Goal: Task Accomplishment & Management: Use online tool/utility

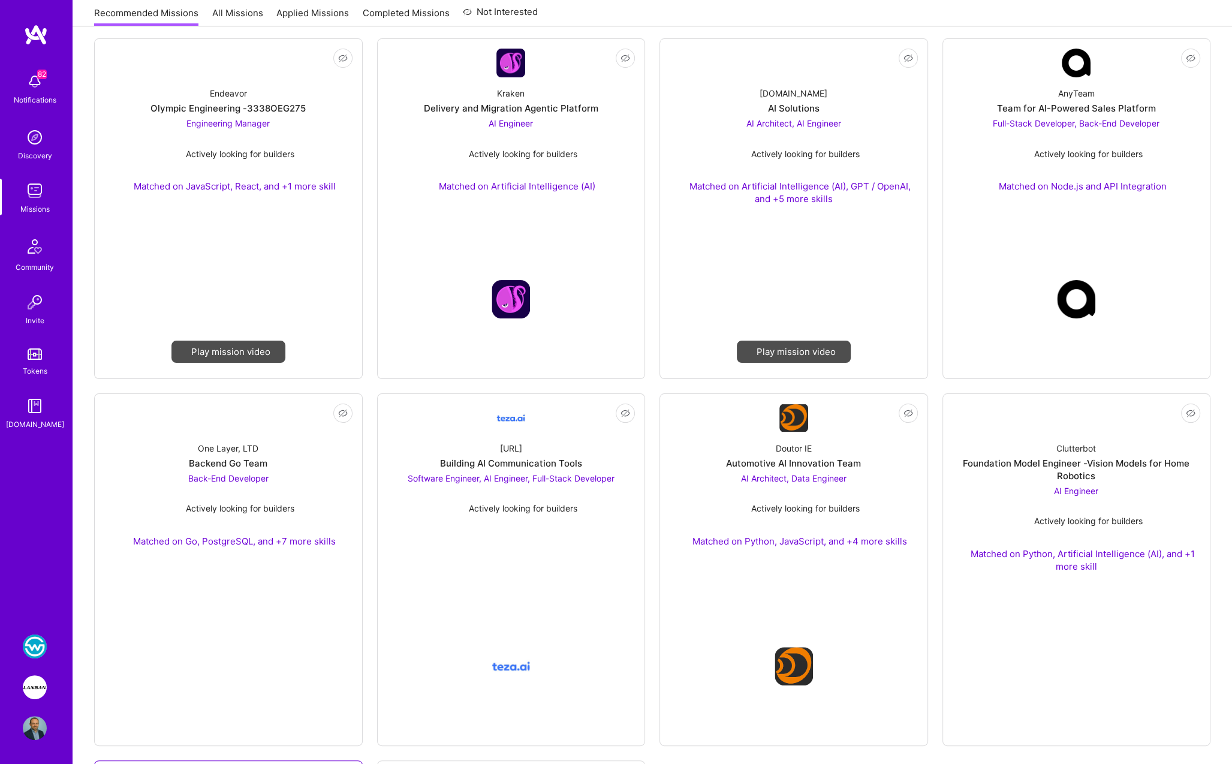
scroll to position [163, 0]
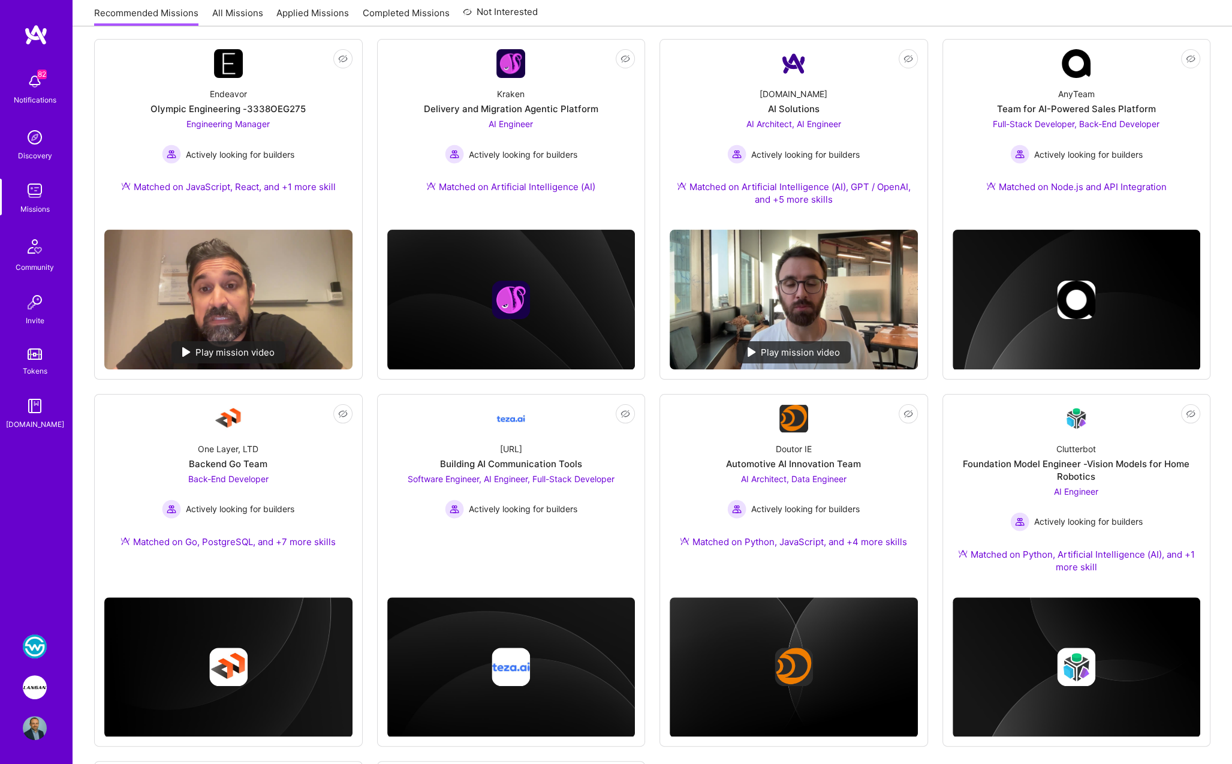
click at [912, 28] on div "We recommend missions based on your Roles , Skills , Industries and Availabilit…" at bounding box center [652, 559] width 1159 height 1142
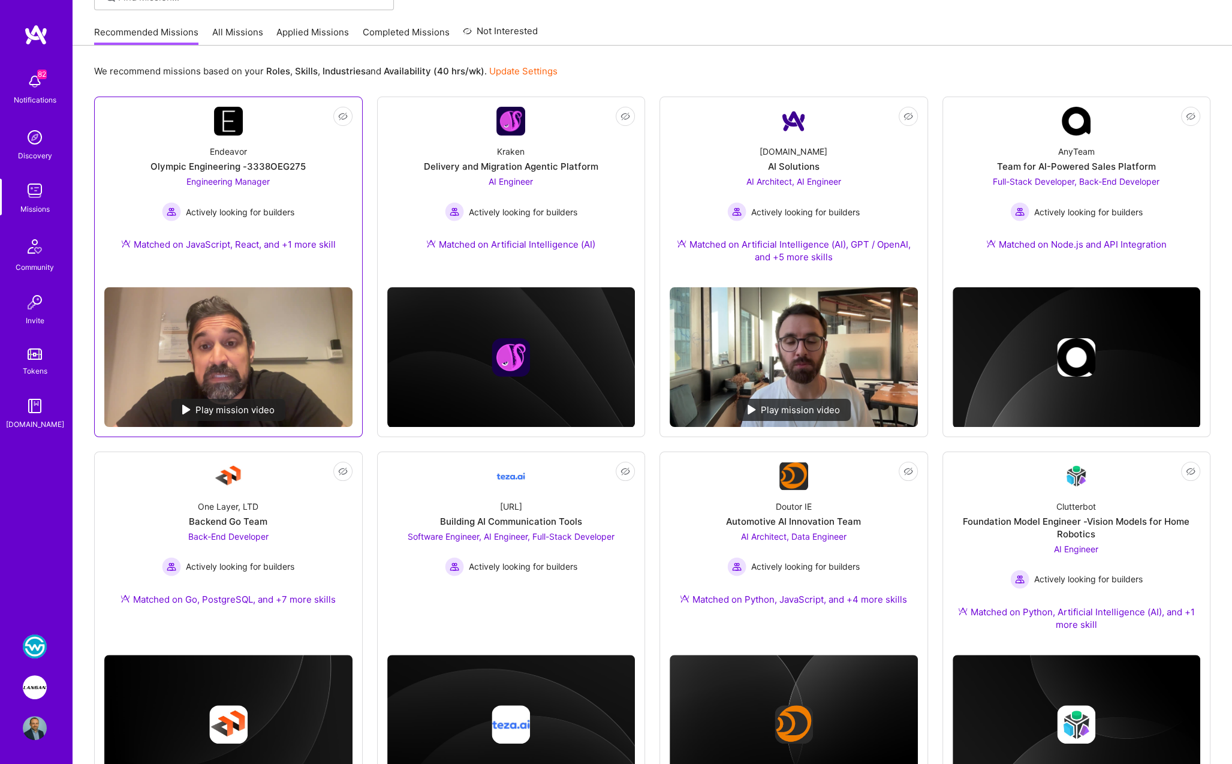
scroll to position [0, 0]
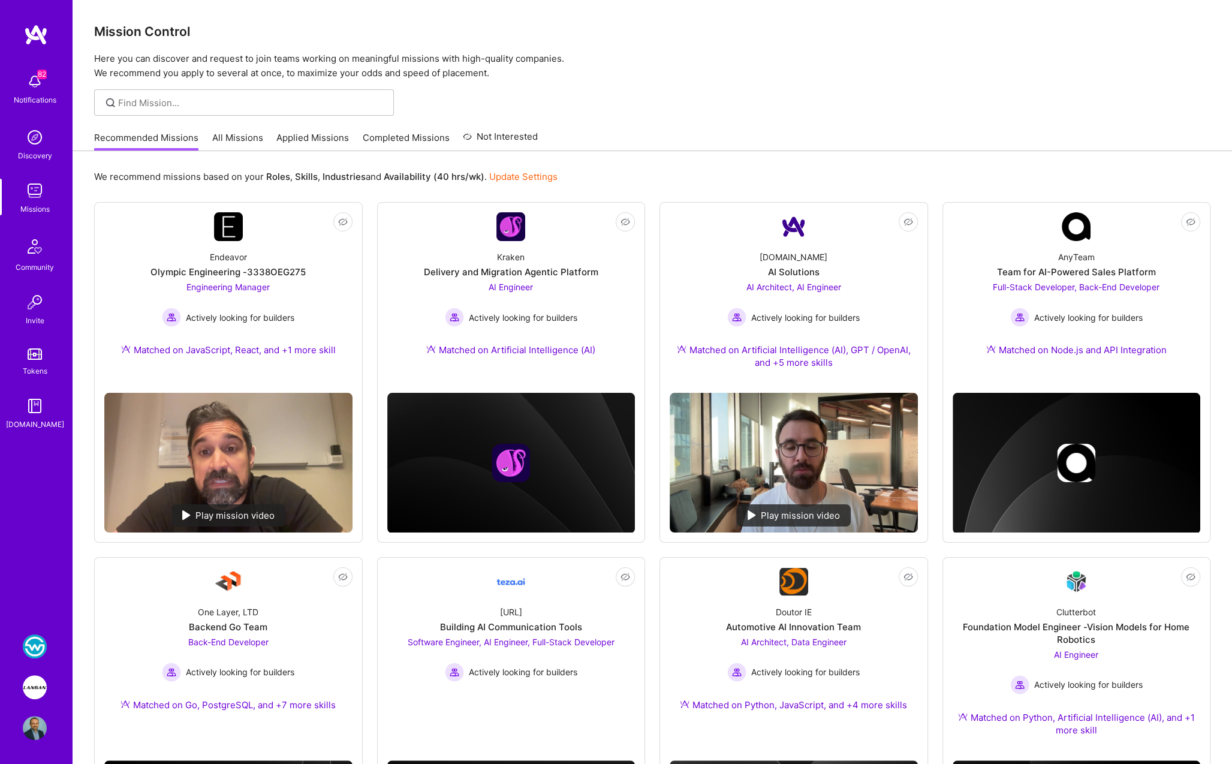
click at [373, 138] on link "Completed Missions" at bounding box center [406, 141] width 87 height 20
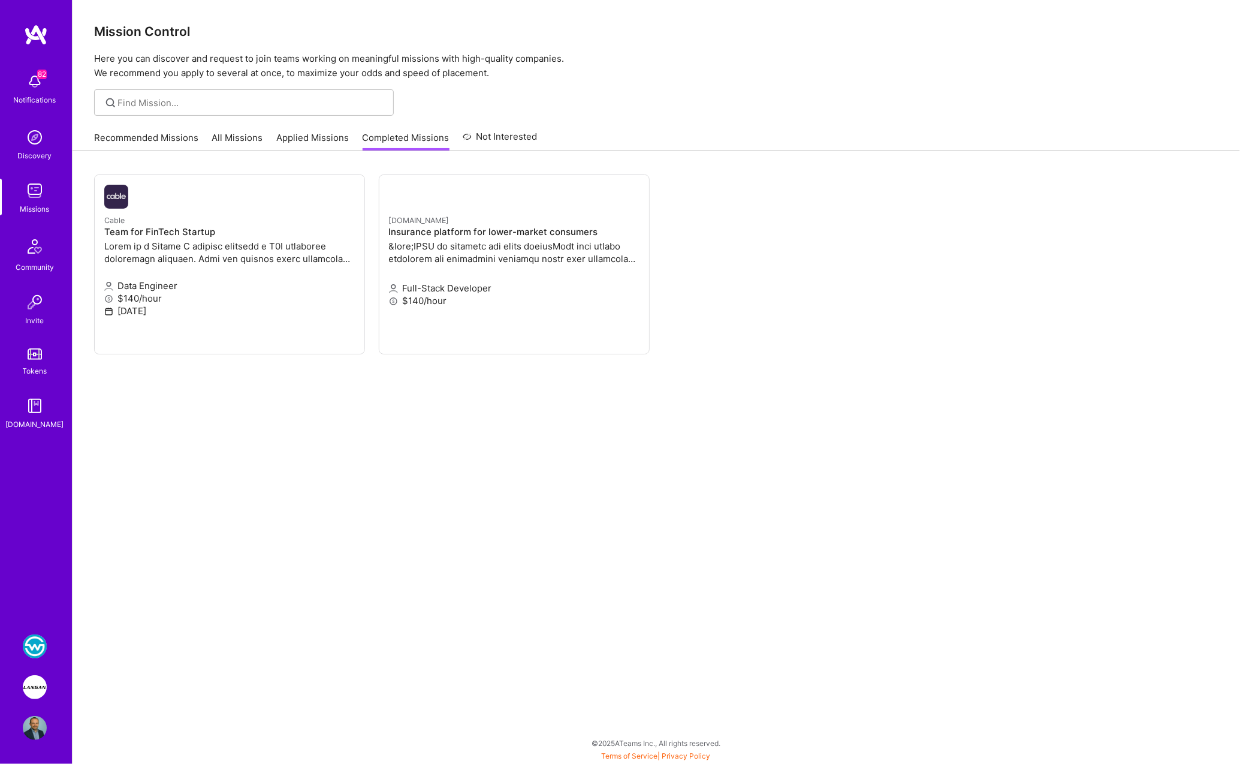
click at [331, 138] on link "Applied Missions" at bounding box center [312, 141] width 73 height 20
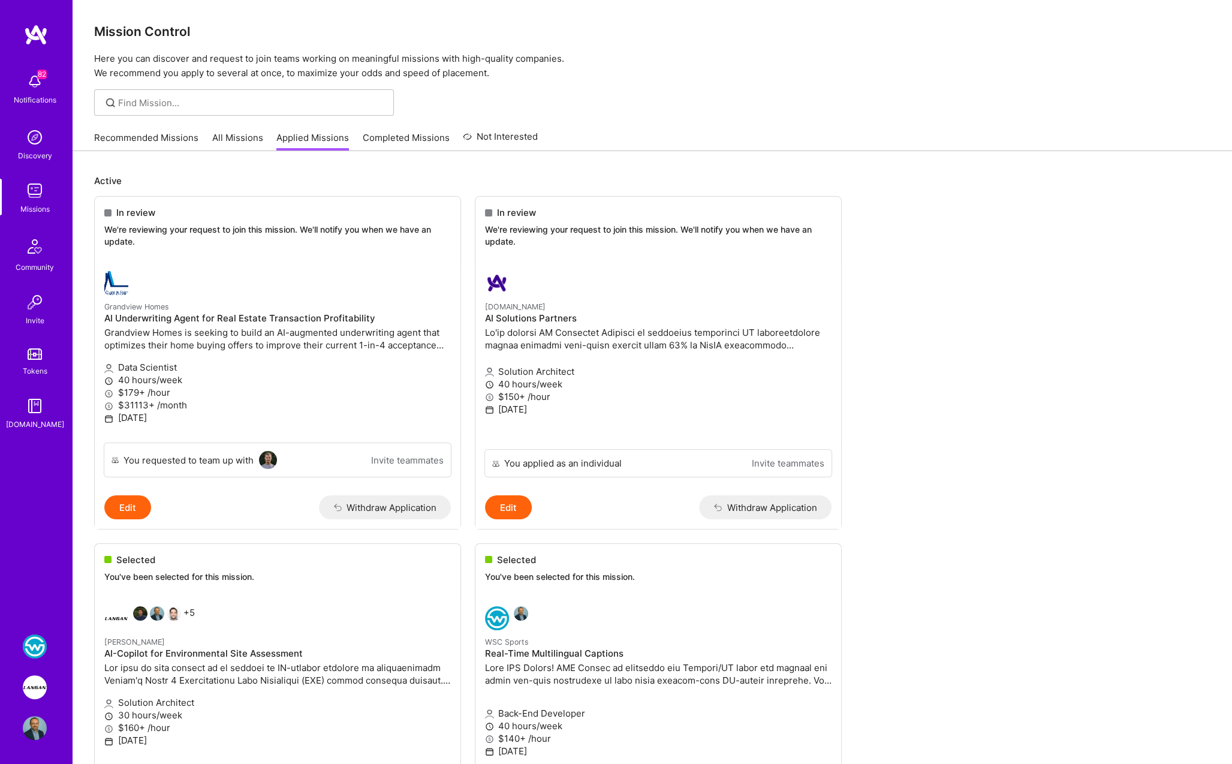
click at [223, 136] on link "All Missions" at bounding box center [237, 141] width 51 height 20
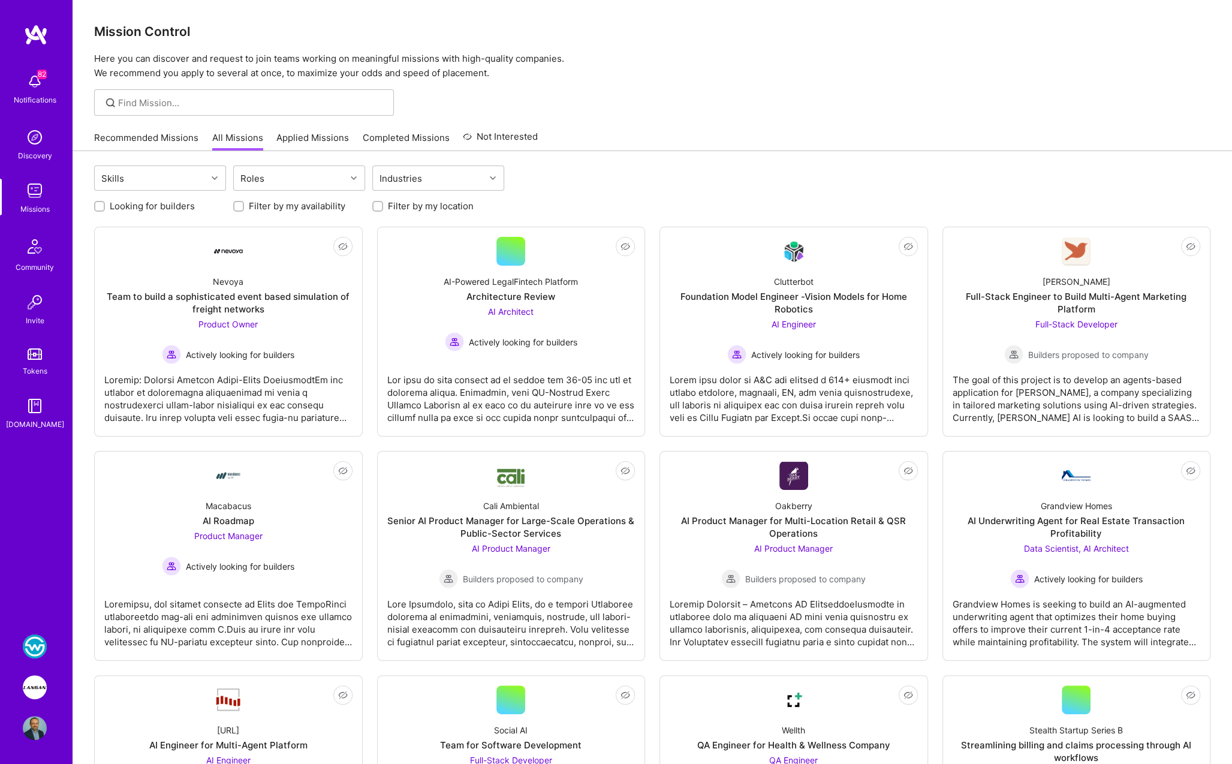
click at [303, 138] on link "Applied Missions" at bounding box center [312, 141] width 73 height 20
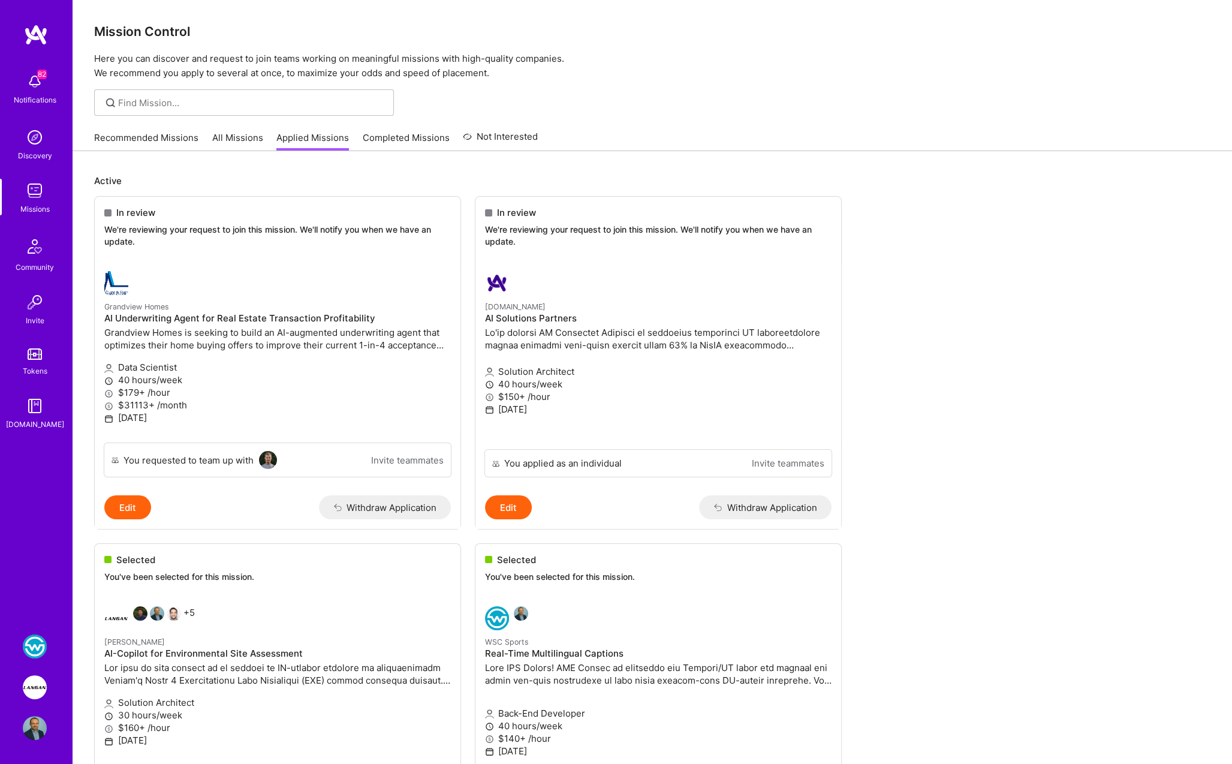
click at [228, 138] on link "All Missions" at bounding box center [237, 141] width 51 height 20
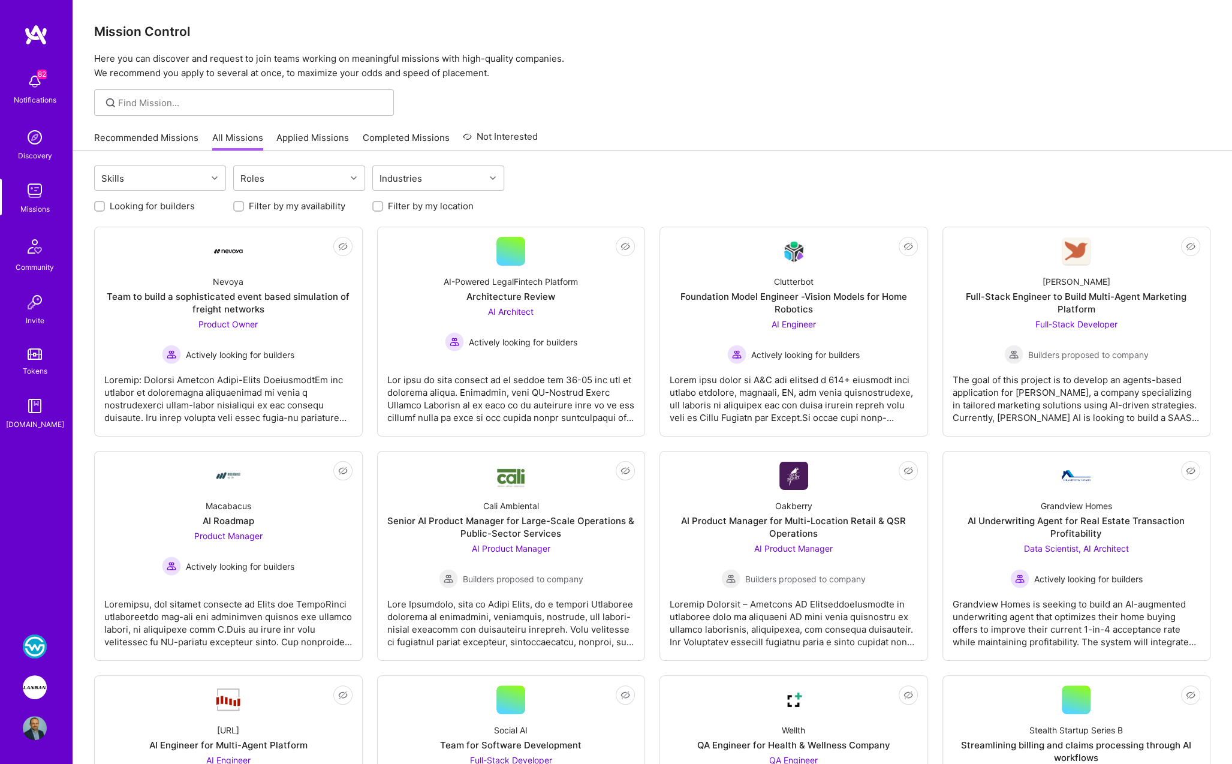
click at [152, 141] on link "Recommended Missions" at bounding box center [146, 141] width 104 height 20
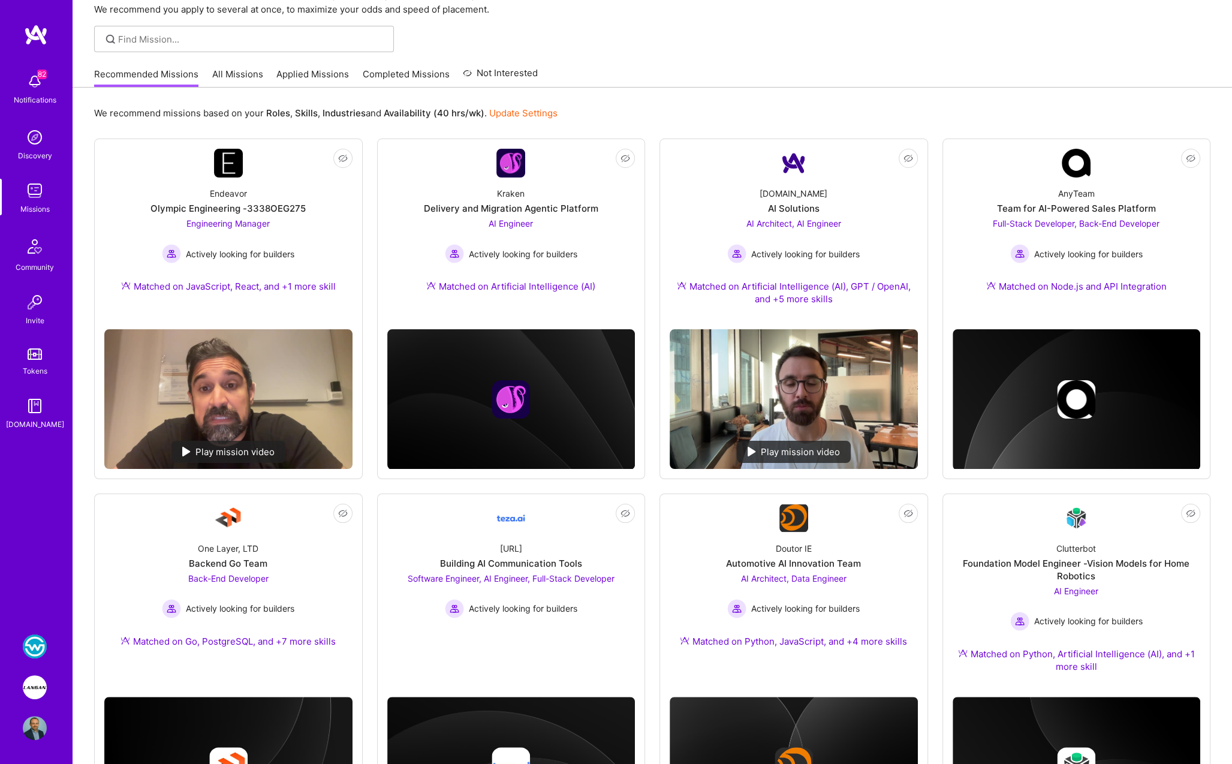
scroll to position [10, 0]
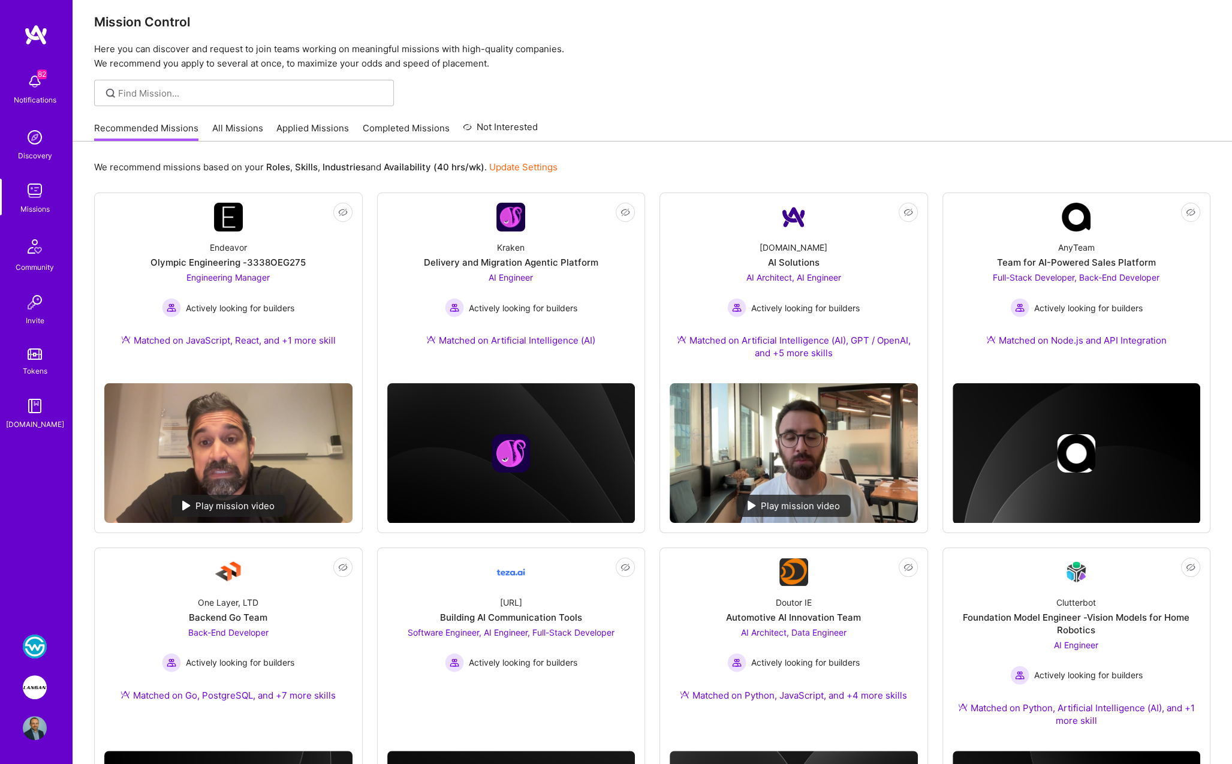
click at [34, 688] on img at bounding box center [35, 687] width 24 height 24
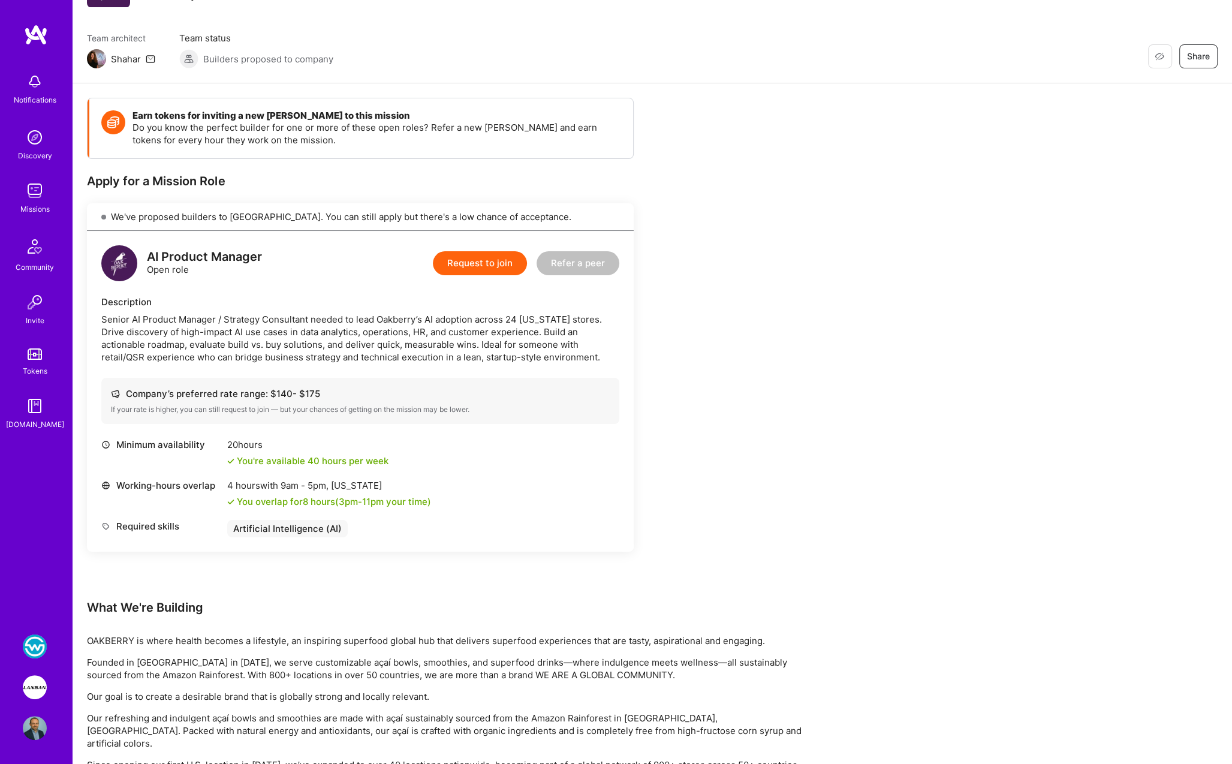
scroll to position [120, 0]
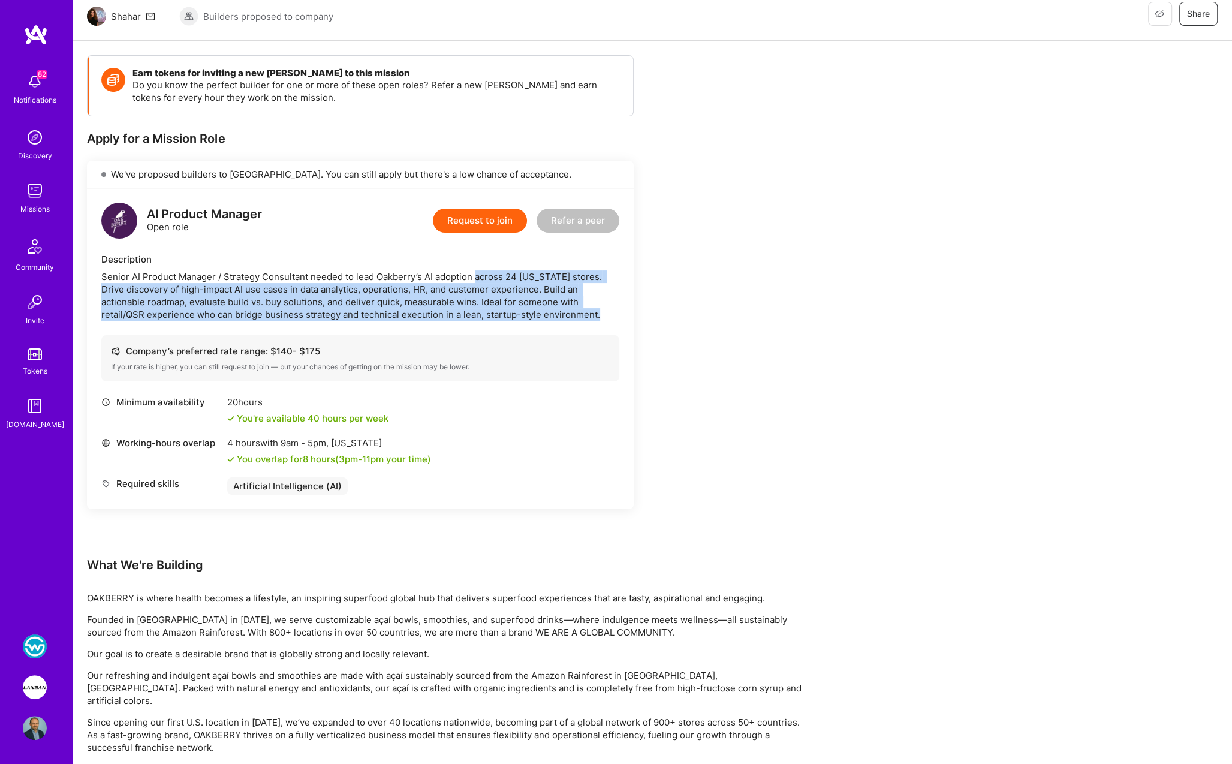
drag, startPoint x: 476, startPoint y: 274, endPoint x: 643, endPoint y: 309, distance: 170.3
click at [583, 222] on button "Refer a peer" at bounding box center [577, 221] width 83 height 24
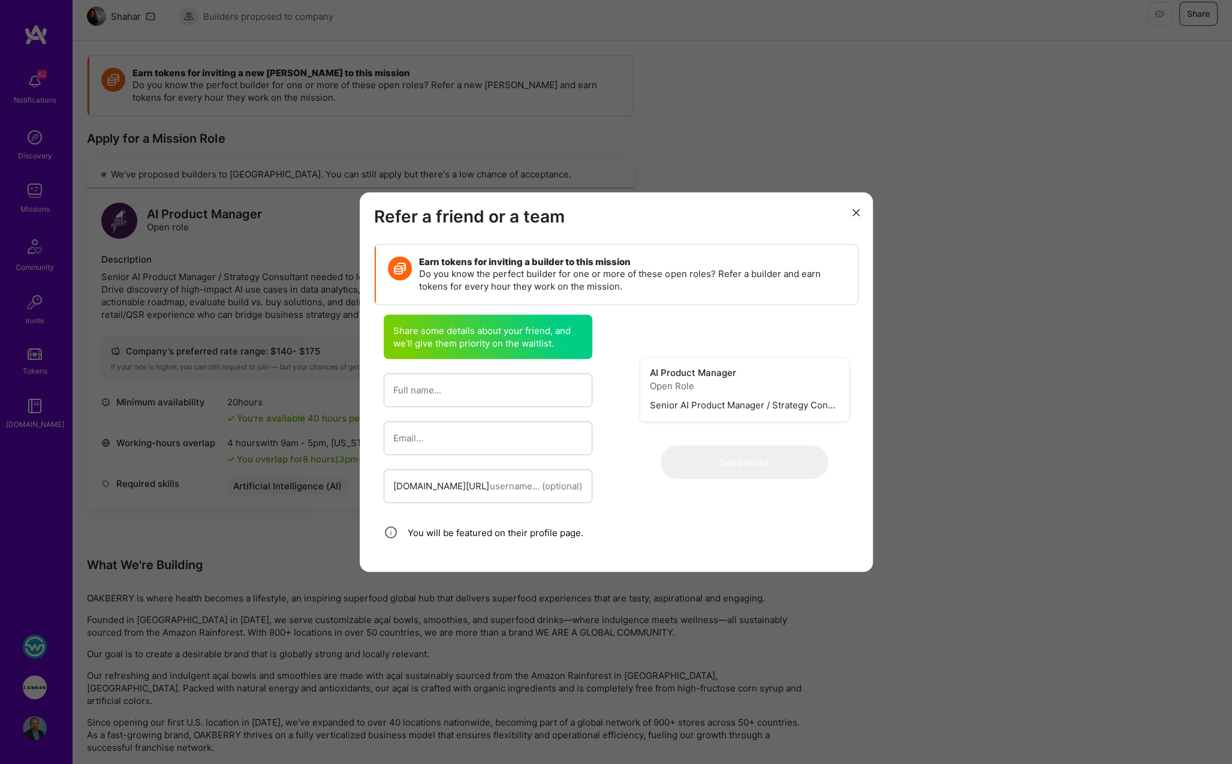
click at [853, 214] on icon "modal" at bounding box center [855, 212] width 7 height 7
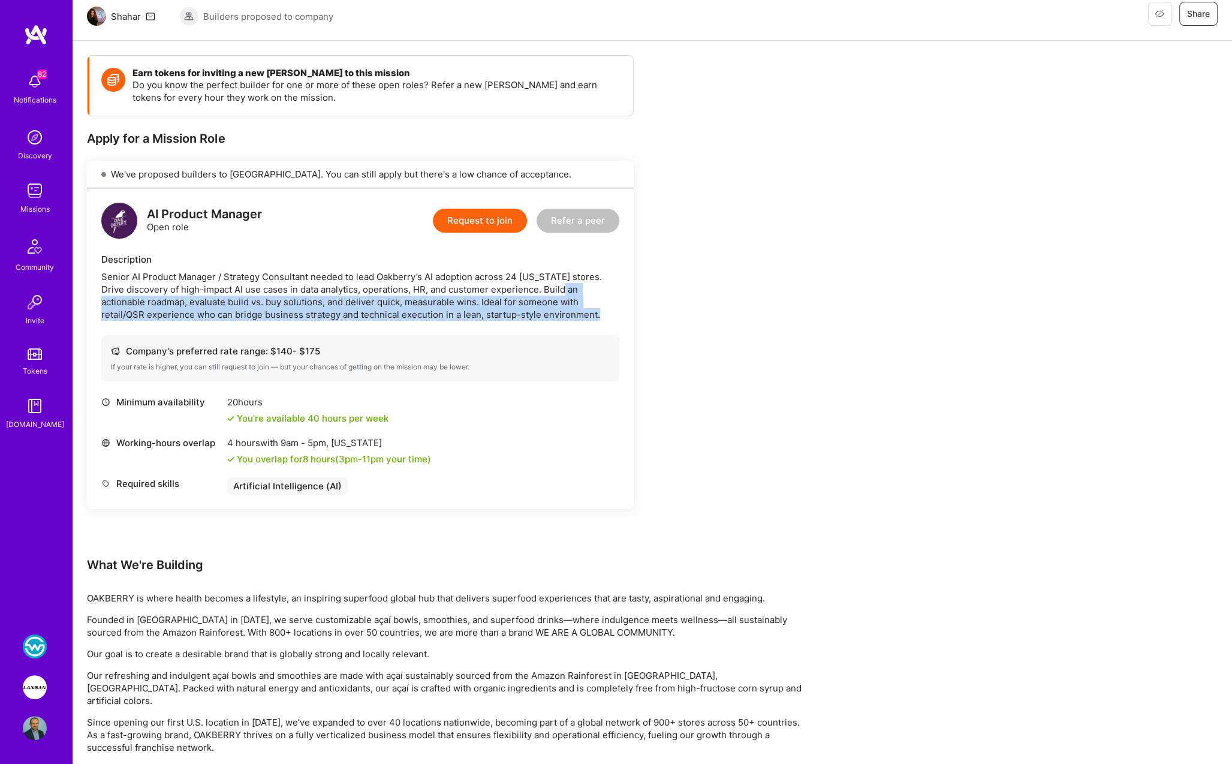
drag, startPoint x: 539, startPoint y: 288, endPoint x: 567, endPoint y: 310, distance: 35.4
click at [567, 310] on div "Senior AI Product Manager / Strategy Consultant needed to lead Oakberry’s AI ad…" at bounding box center [360, 295] width 518 height 50
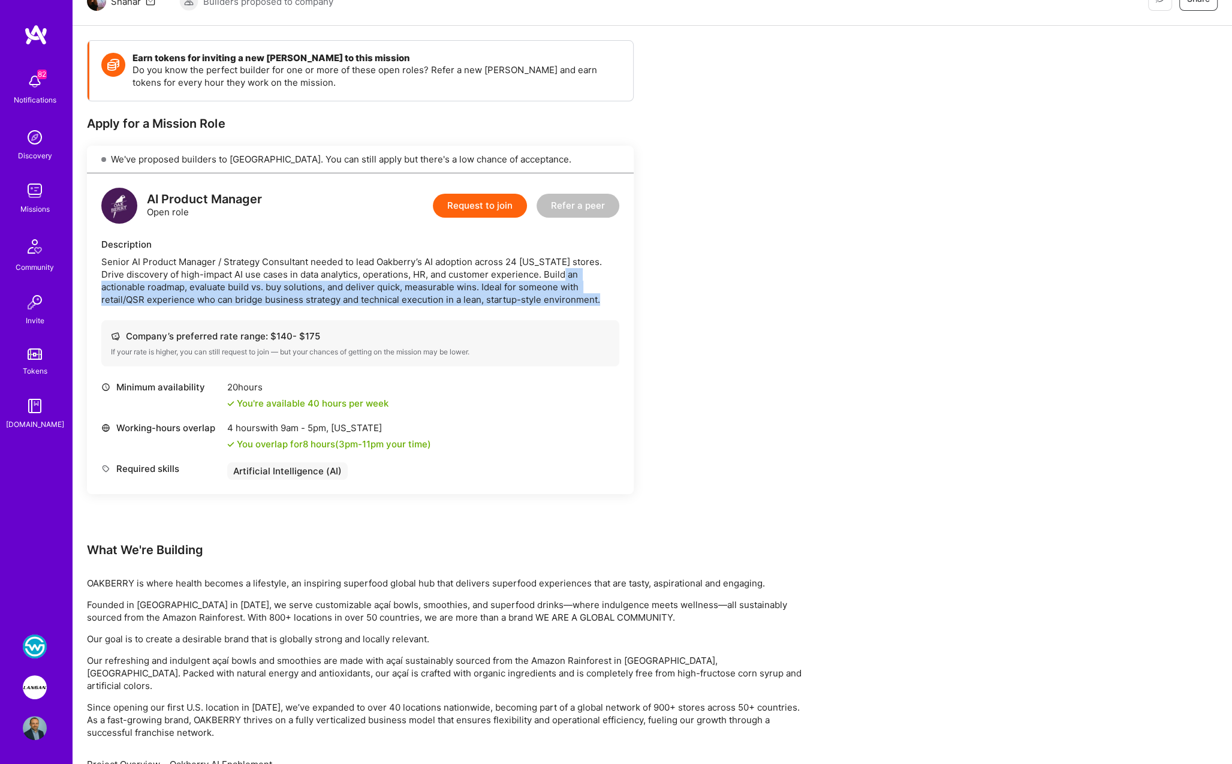
scroll to position [134, 0]
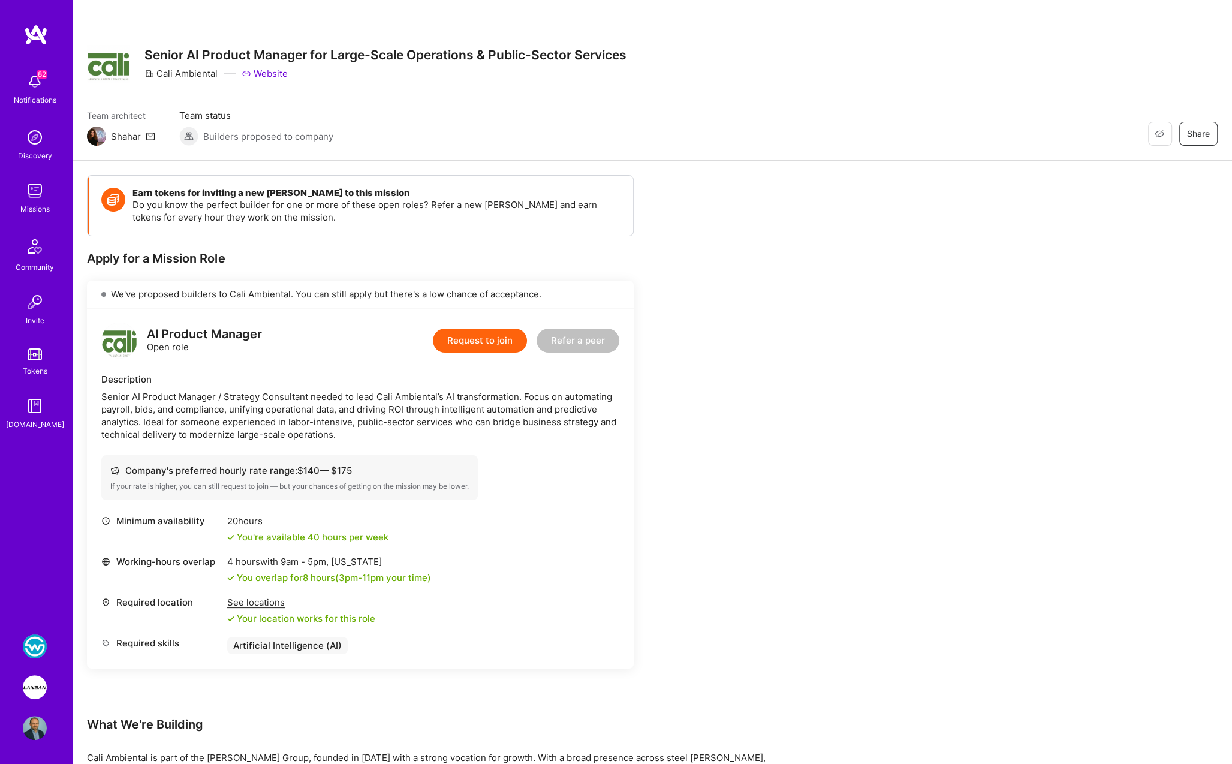
click at [843, 213] on div "Earn tokens for inviting a new A.Teamer to this mission Do you know the perfect…" at bounding box center [652, 703] width 1159 height 1084
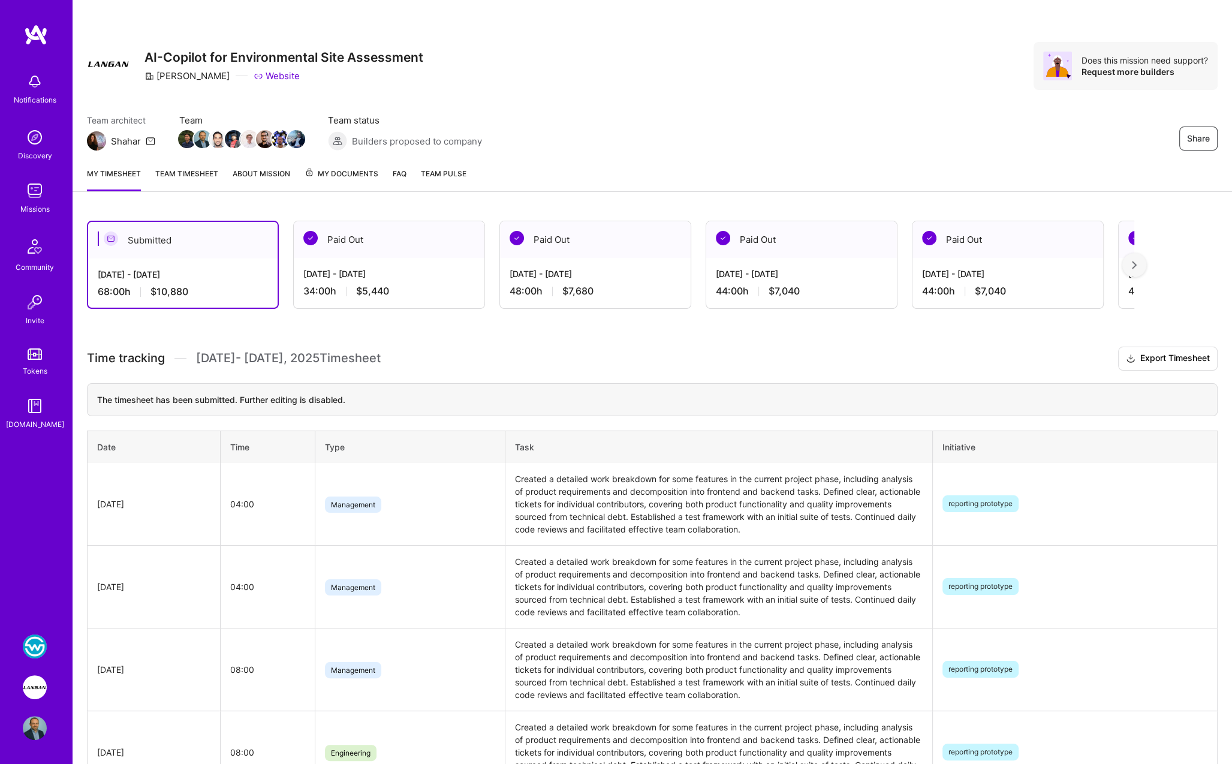
click at [838, 146] on div "Team architect Shahar Team Team status Builders proposed to company Share" at bounding box center [652, 132] width 1130 height 37
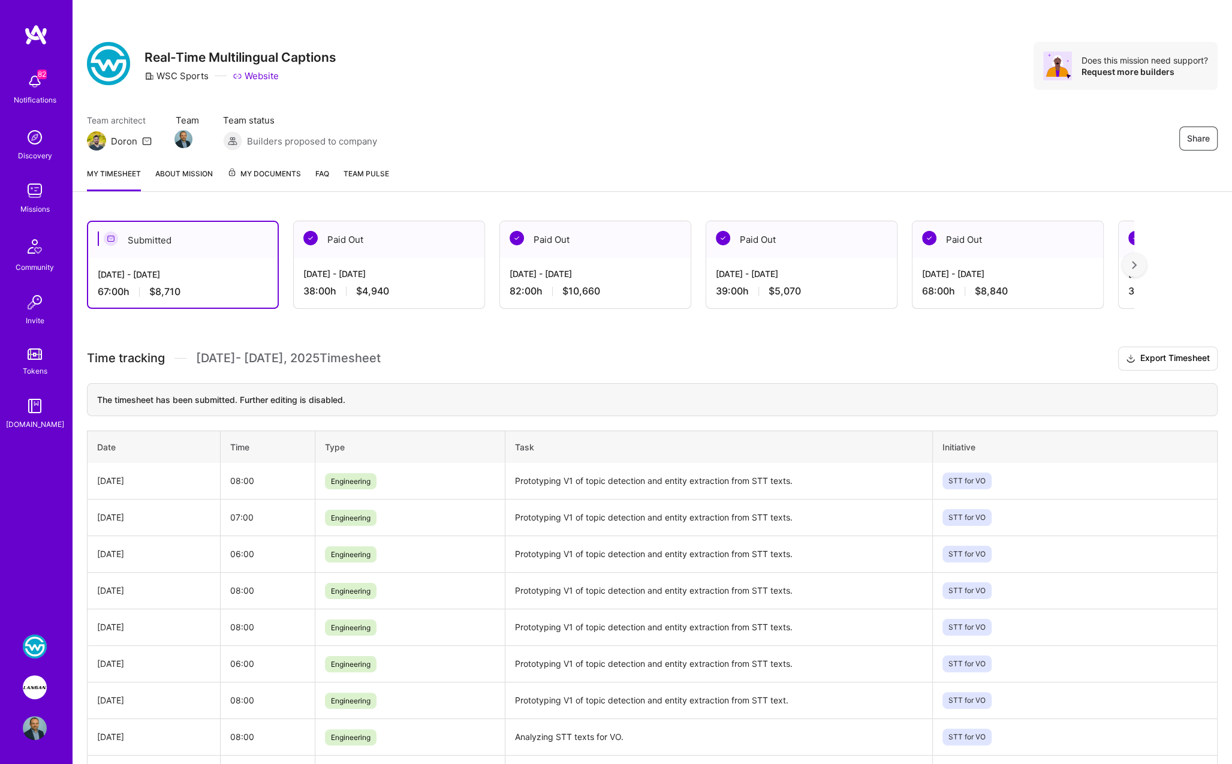
click at [38, 257] on img at bounding box center [34, 246] width 29 height 29
